Goal: Information Seeking & Learning: Learn about a topic

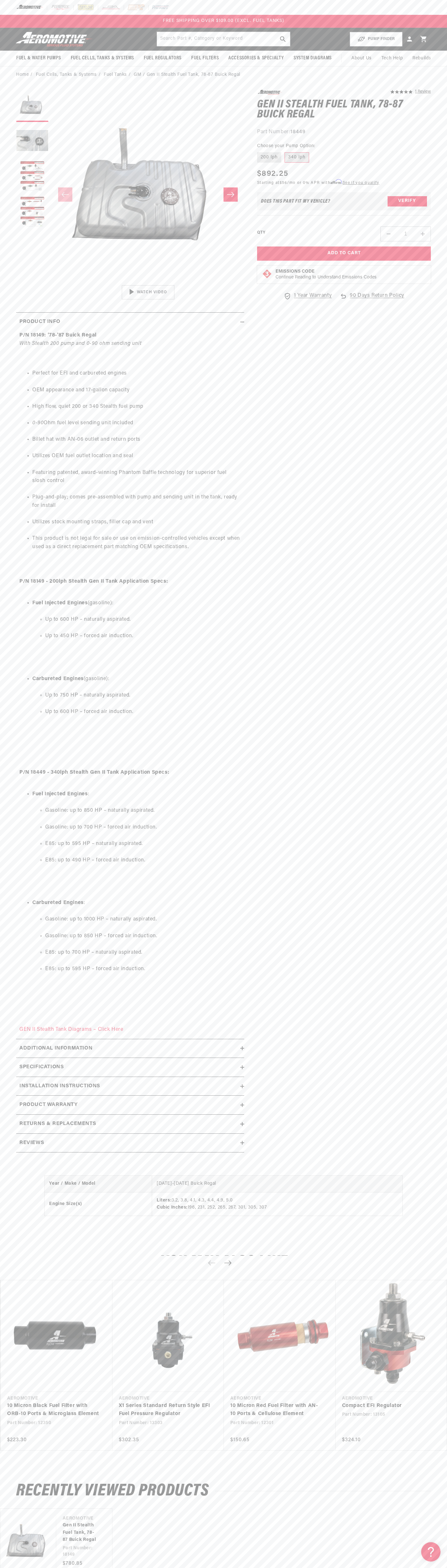
click at [26, 13] on div at bounding box center [224, 7] width 447 height 15
click at [424, 1516] on ul "Vendor Aeromotive Gen II Stealth Fuel Tank, 78-87 Buick Regal Part Number: 1814…" at bounding box center [224, 1541] width 447 height 66
click at [439, 1563] on html "Skip to content Your cart Your cart is empty Loading... You may also like Subto…" at bounding box center [224, 784] width 447 height 1568
click at [19, 942] on div "P/N 18149: '78-'87 Buick Regal With Stealth 200 pump and 0-90 ohm sending unit …" at bounding box center [130, 682] width 228 height 702
